Goal: Information Seeking & Learning: Learn about a topic

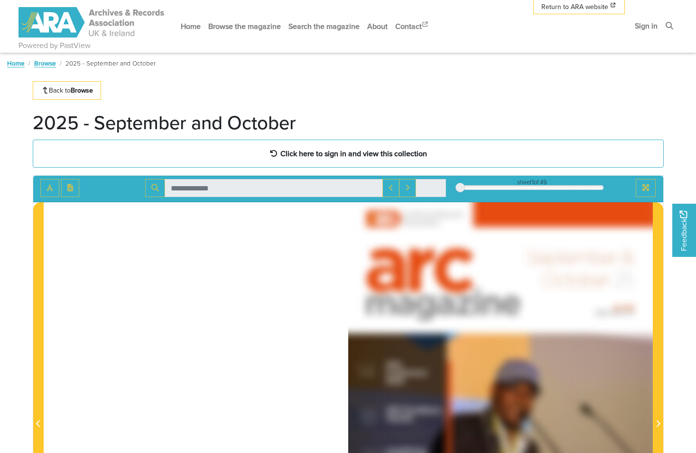
click at [281, 176] on div "sheet 1 of 49 1 *" at bounding box center [348, 189] width 630 height 27
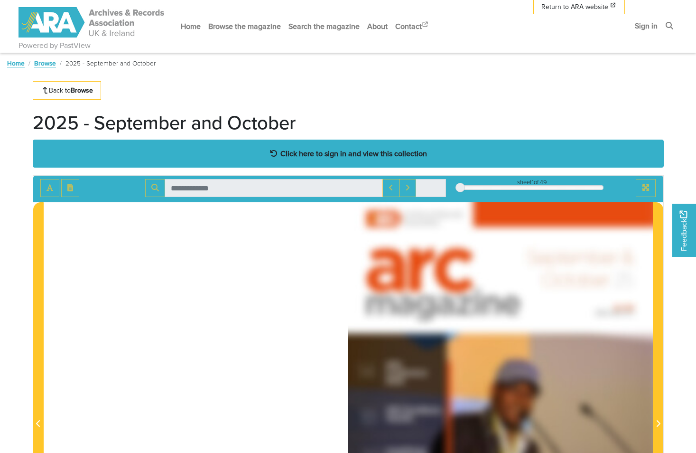
click at [389, 149] on strong "Click here to sign in and view this collection" at bounding box center [353, 153] width 147 height 10
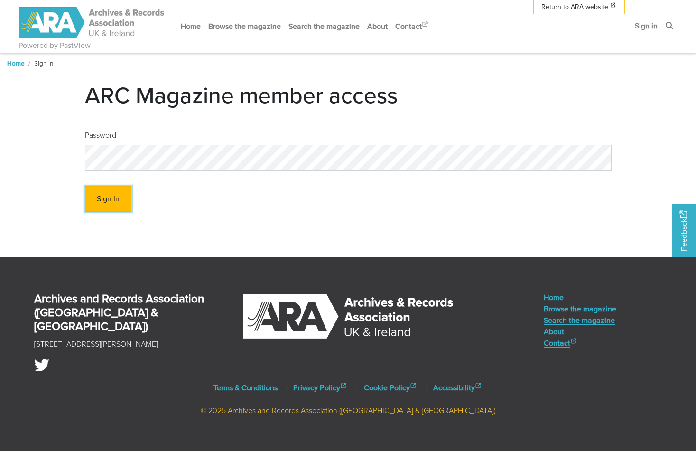
click at [111, 196] on button "Sign In" at bounding box center [108, 199] width 46 height 26
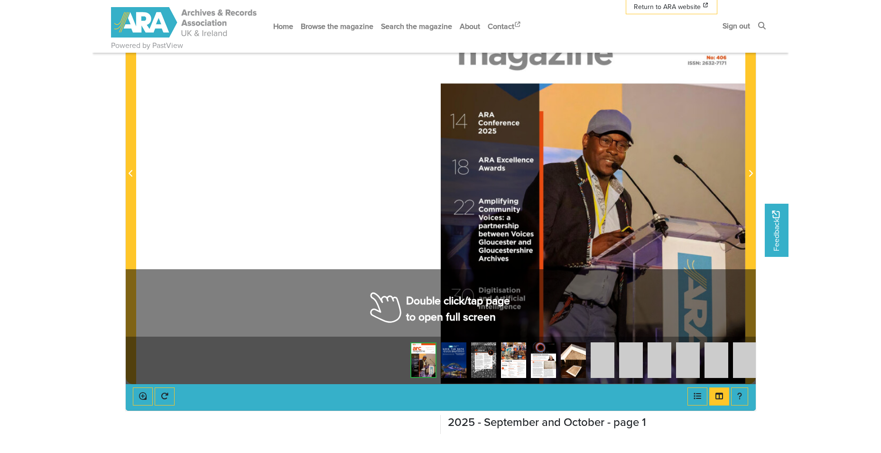
scroll to position [237, 0]
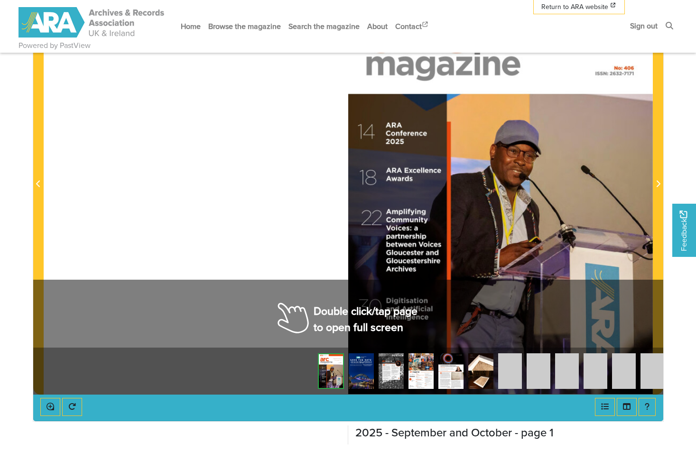
click at [543, 195] on div at bounding box center [500, 178] width 305 height 431
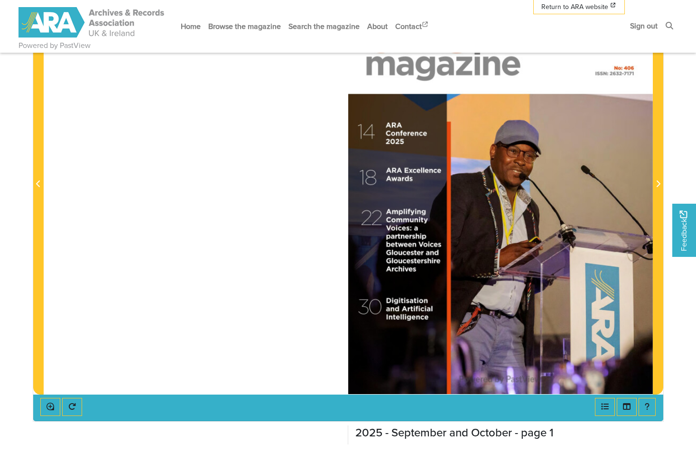
click at [561, 220] on div at bounding box center [500, 178] width 305 height 431
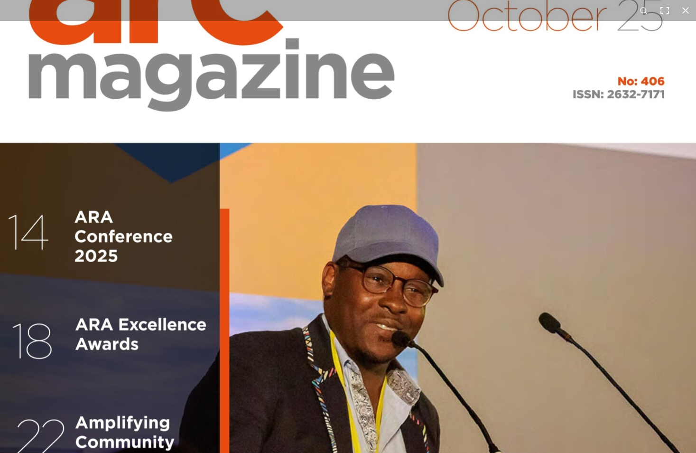
click at [663, 10] on button at bounding box center [664, 10] width 21 height 21
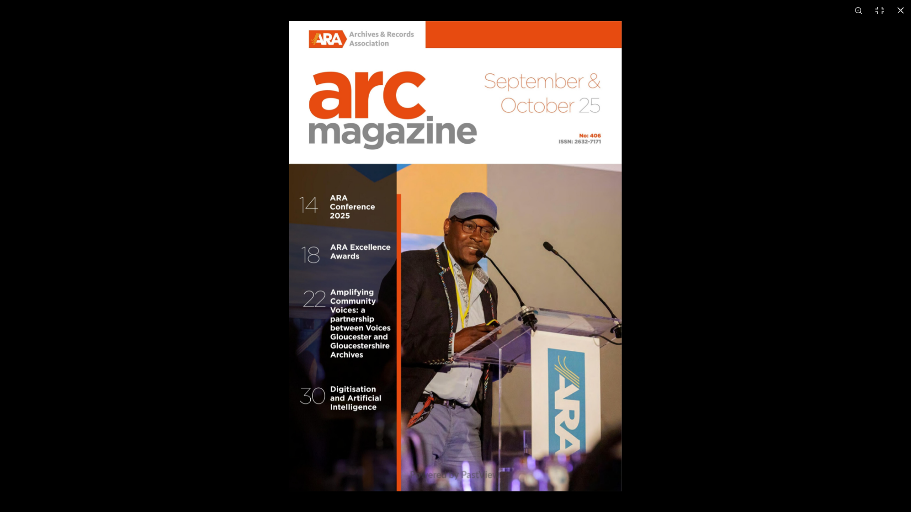
click at [695, 235] on div at bounding box center [744, 277] width 911 height 512
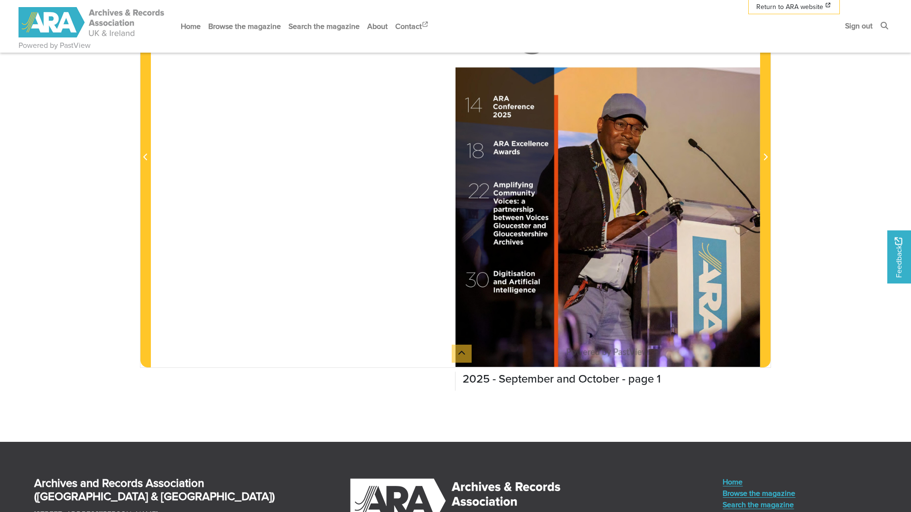
click at [613, 174] on html "Powered by PastView Menu" at bounding box center [455, 209] width 911 height 893
click at [603, 207] on html "Powered by PastView Menu" at bounding box center [455, 209] width 911 height 893
click at [605, 177] on html "Powered by PastView Menu" at bounding box center [455, 209] width 911 height 893
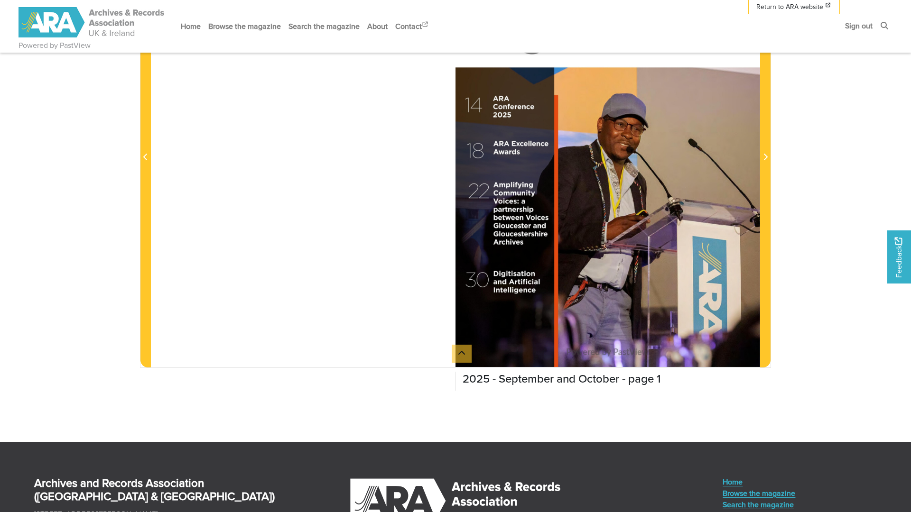
click at [695, 179] on html "Powered by PastView Menu" at bounding box center [455, 209] width 911 height 893
click at [291, 129] on html "Powered by PastView Menu" at bounding box center [455, 209] width 911 height 893
click at [145, 167] on html "Powered by PastView Menu" at bounding box center [455, 209] width 911 height 893
click at [695, 11] on html "Powered by PastView Menu" at bounding box center [455, 209] width 911 height 893
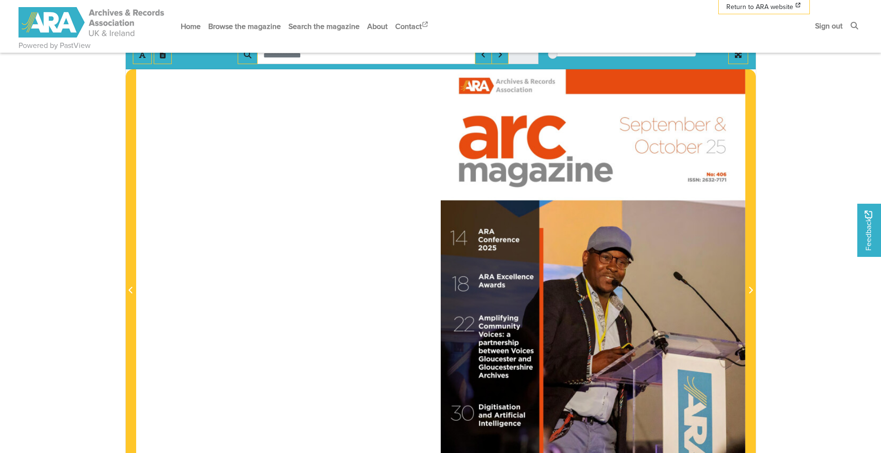
scroll to position [190, 0]
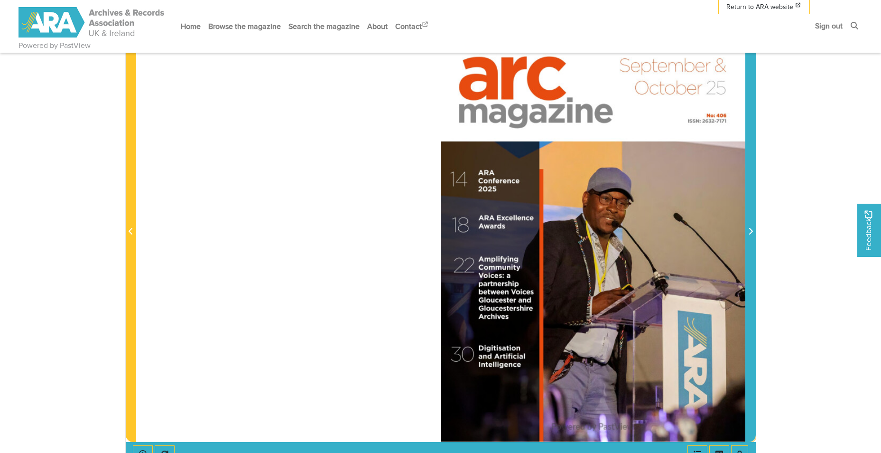
click at [695, 236] on span "Next Page" at bounding box center [750, 231] width 9 height 11
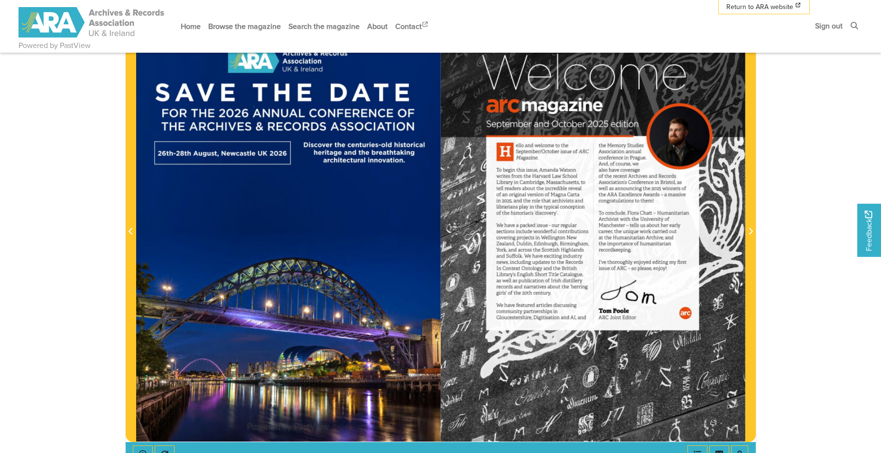
click at [137, 236] on div at bounding box center [288, 225] width 305 height 431
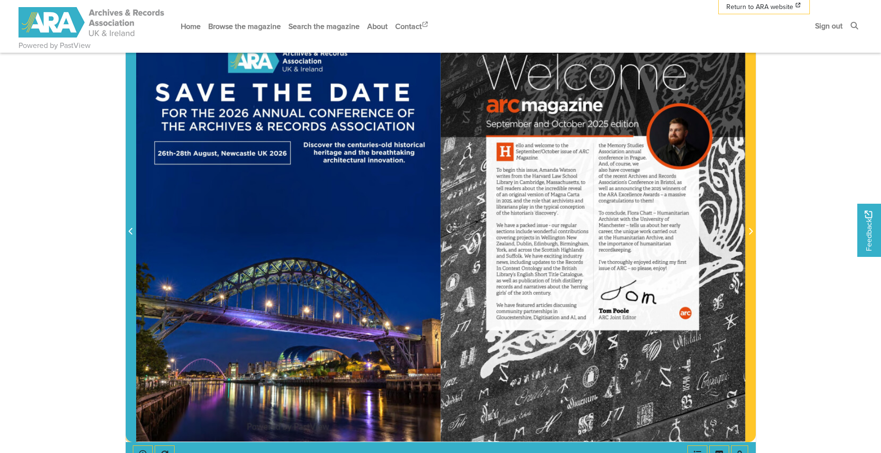
click at [133, 236] on span "Previous Page" at bounding box center [130, 231] width 9 height 11
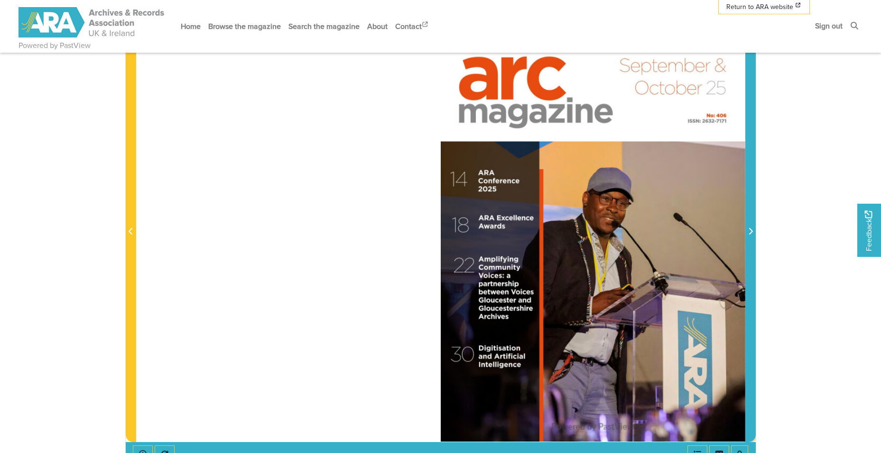
click at [695, 212] on span "Next Page" at bounding box center [750, 226] width 9 height 430
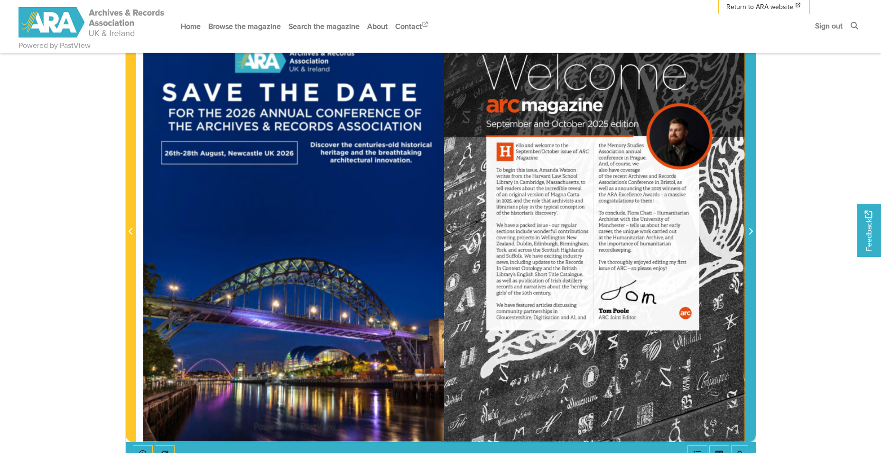
click at [695, 212] on span "Next Page" at bounding box center [750, 226] width 9 height 430
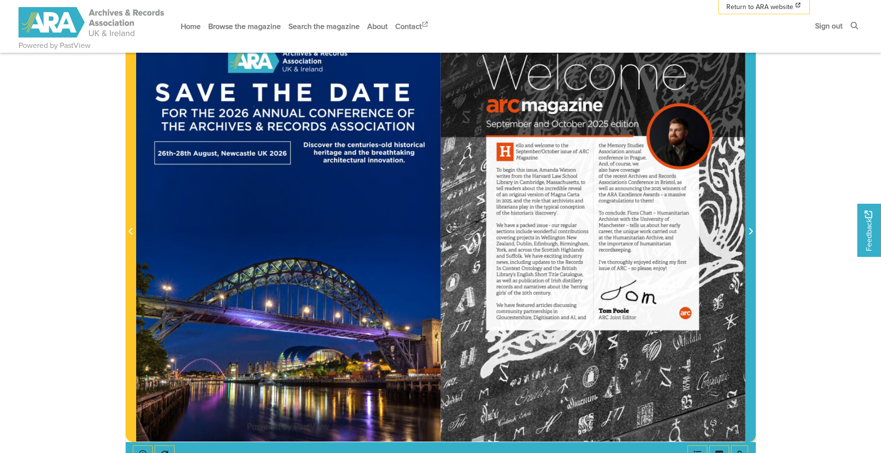
click at [695, 219] on span "Next Page" at bounding box center [750, 226] width 9 height 430
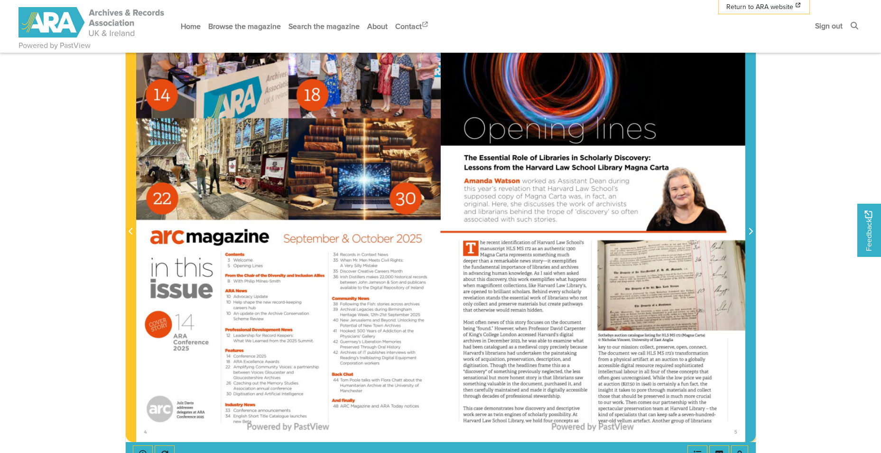
click at [695, 219] on span "Next Page" at bounding box center [750, 226] width 9 height 430
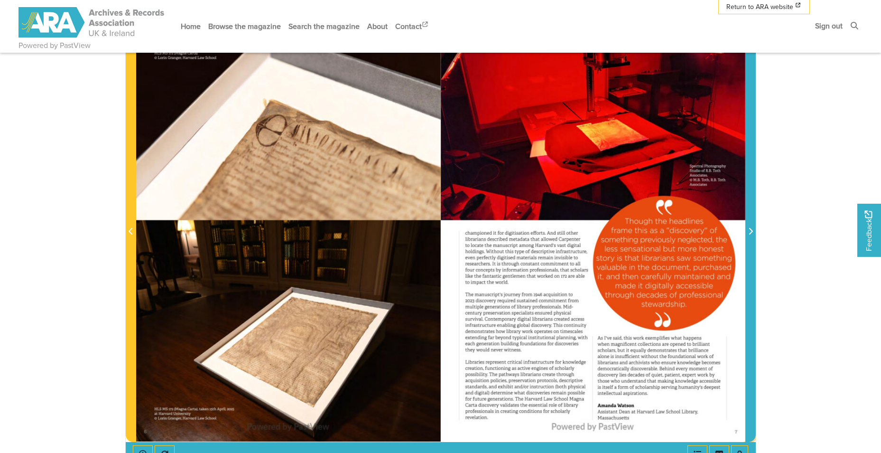
click at [695, 219] on span "Next Page" at bounding box center [750, 226] width 9 height 430
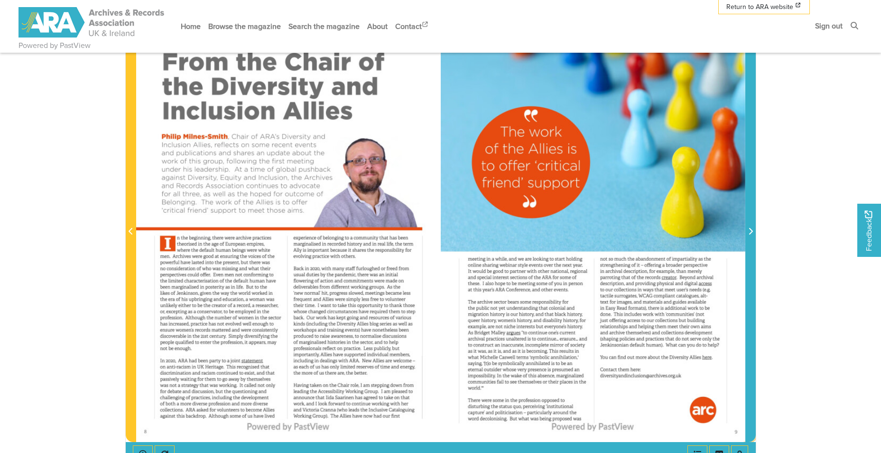
click at [695, 236] on span "Next Page" at bounding box center [750, 231] width 9 height 11
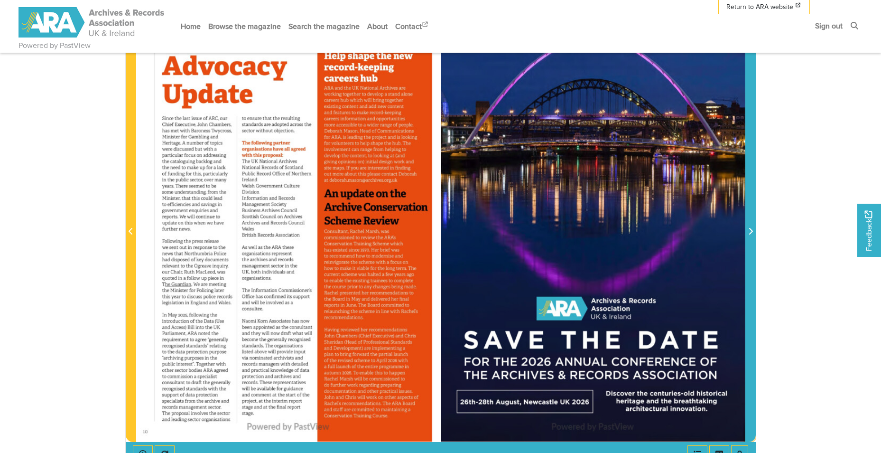
click at [695, 236] on span "Next Page" at bounding box center [750, 231] width 9 height 11
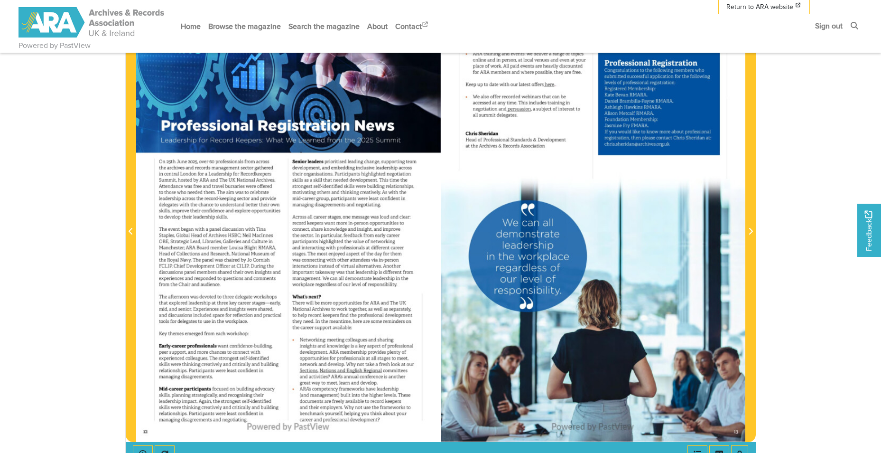
drag, startPoint x: 753, startPoint y: 236, endPoint x: 808, endPoint y: 210, distance: 60.9
click at [695, 210] on body "Powered by PastView Menu" at bounding box center [440, 283] width 881 height 946
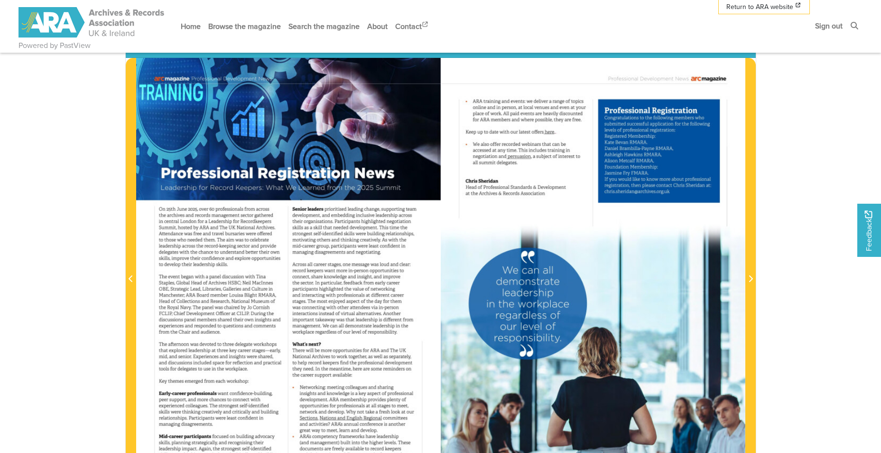
scroll to position [190, 0]
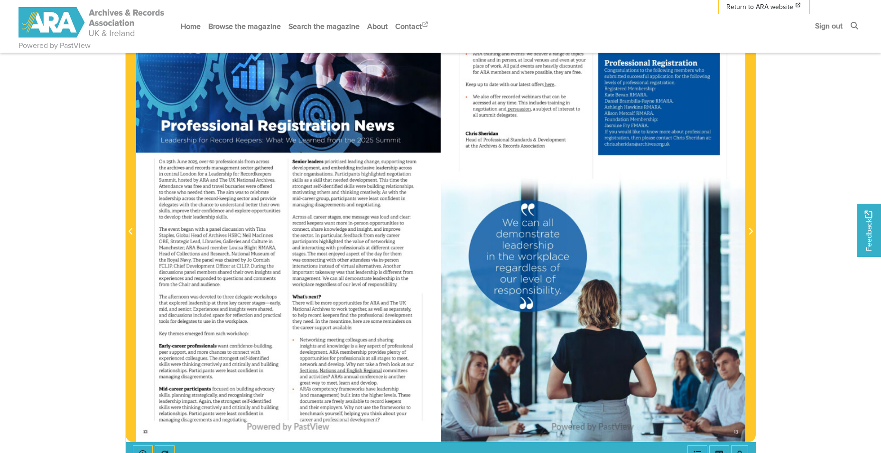
drag, startPoint x: 752, startPoint y: 241, endPoint x: 781, endPoint y: 211, distance: 42.3
click at [695, 211] on body "Powered by PastView Menu" at bounding box center [440, 283] width 881 height 946
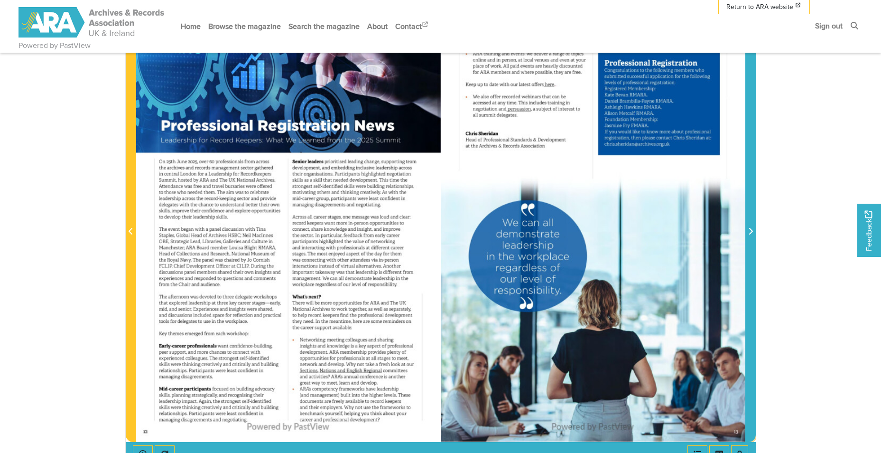
click at [695, 231] on span "Next Page" at bounding box center [750, 231] width 9 height 11
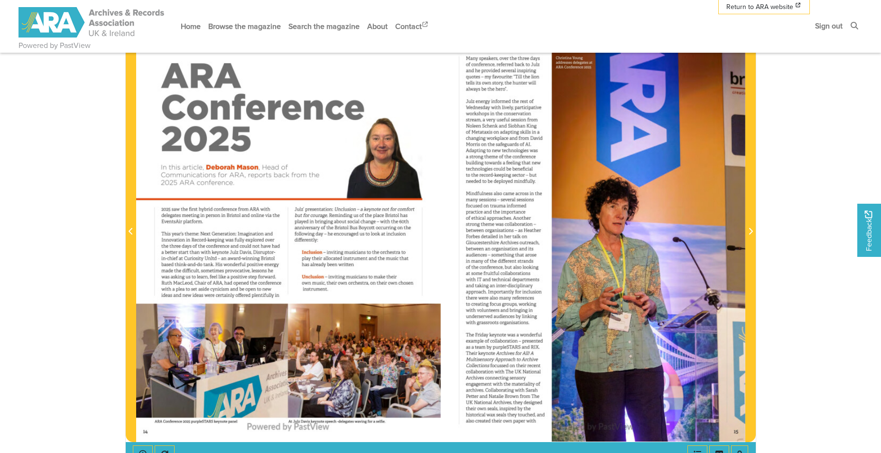
drag, startPoint x: 753, startPoint y: 231, endPoint x: 762, endPoint y: 221, distance: 12.8
click at [695, 221] on section "Loading sheet 14 of 49 14 **" at bounding box center [440, 225] width 645 height 485
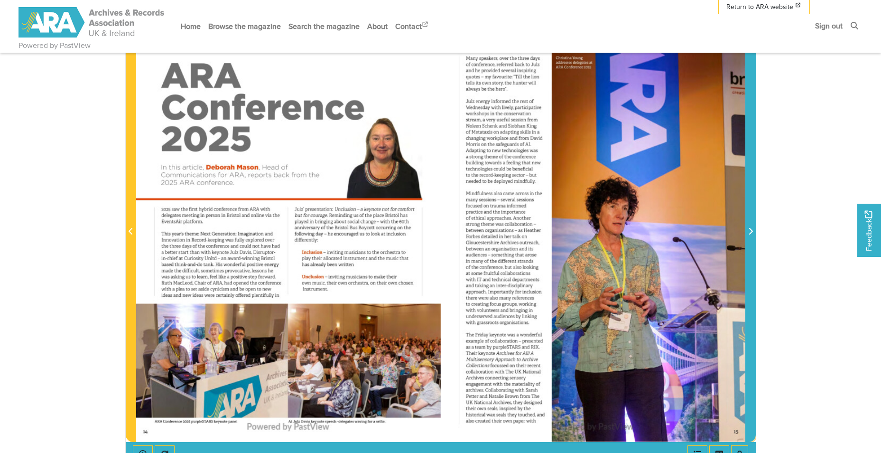
click at [695, 237] on span "Next Page" at bounding box center [750, 231] width 9 height 11
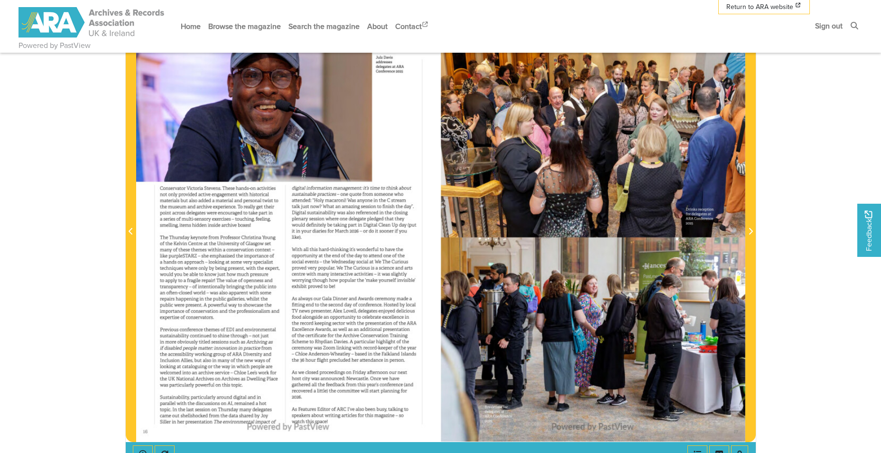
drag, startPoint x: 754, startPoint y: 237, endPoint x: 778, endPoint y: 211, distance: 35.3
click at [695, 211] on body "Powered by PastView Menu" at bounding box center [440, 283] width 881 height 946
drag, startPoint x: 778, startPoint y: 211, endPoint x: 790, endPoint y: 194, distance: 21.3
click at [695, 194] on body "Powered by PastView Menu" at bounding box center [440, 283] width 881 height 946
